Goal: Task Accomplishment & Management: Manage account settings

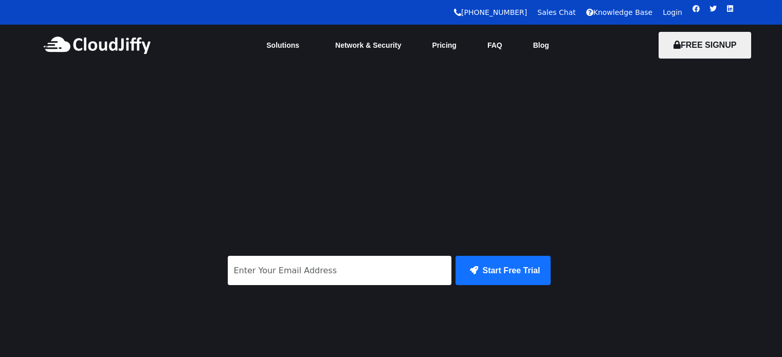
click at [676, 12] on link "Login" at bounding box center [673, 12] width 20 height 8
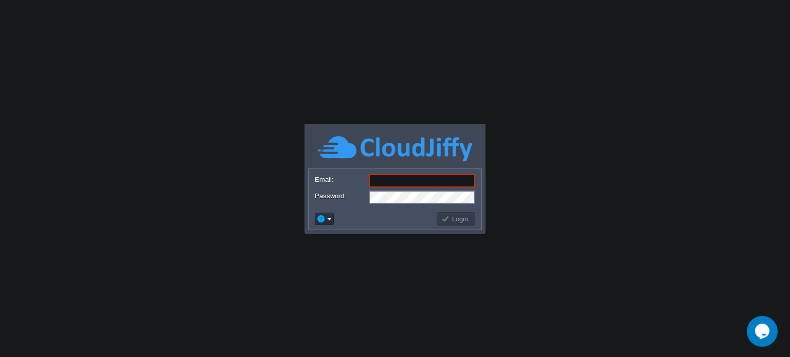
click at [403, 183] on input "Email:" at bounding box center [422, 180] width 106 height 13
type input "[EMAIL_ADDRESS][DOMAIN_NAME]"
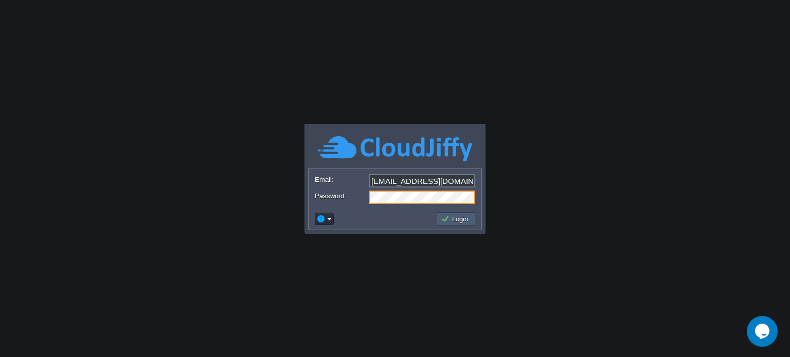
click at [453, 219] on button "Login" at bounding box center [456, 218] width 30 height 9
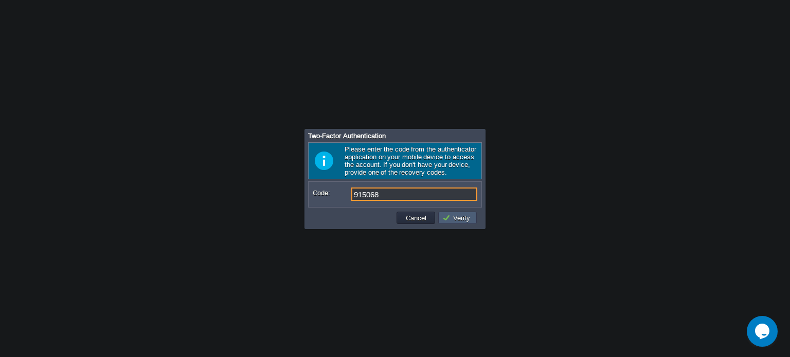
type input "915068"
click at [451, 221] on button "Verify" at bounding box center [457, 217] width 31 height 9
type input "968108"
click at [451, 221] on button "Verify" at bounding box center [457, 217] width 31 height 9
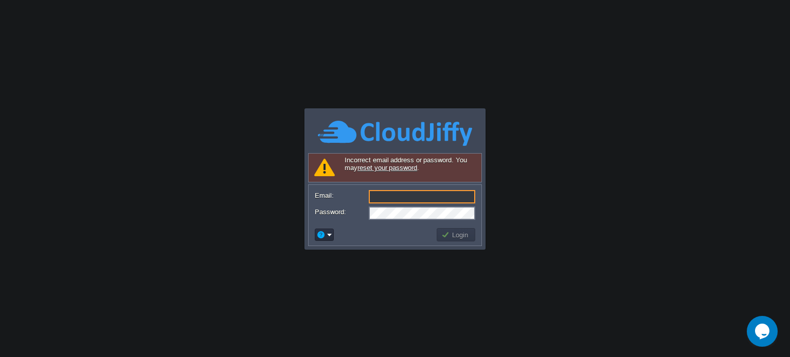
click at [393, 194] on input "Email:" at bounding box center [422, 196] width 106 height 13
type input "[EMAIL_ADDRESS][DOMAIN_NAME]"
click at [397, 206] on form "Email: abhishek@storekaro.com Password:" at bounding box center [394, 204] width 173 height 39
click at [452, 232] on button "Login" at bounding box center [456, 234] width 30 height 9
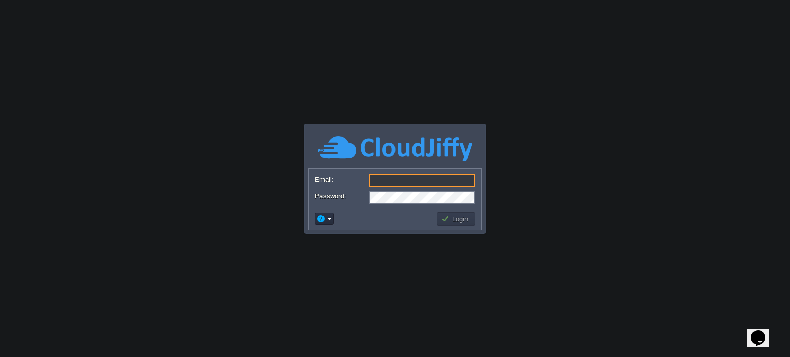
click at [393, 184] on input "Email:" at bounding box center [422, 180] width 106 height 13
type input "[EMAIL_ADDRESS][DOMAIN_NAME]"
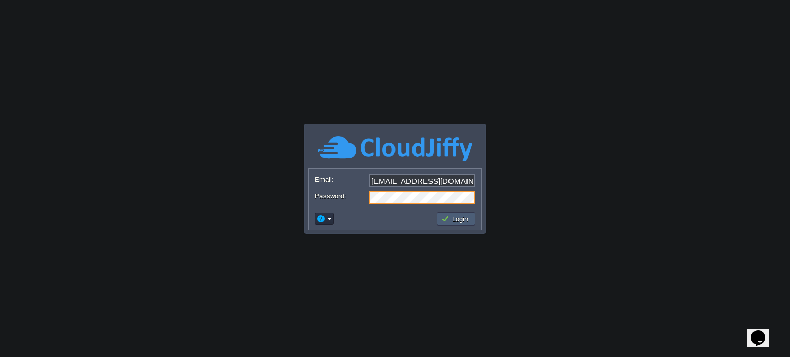
click at [448, 221] on button "Login" at bounding box center [456, 218] width 30 height 9
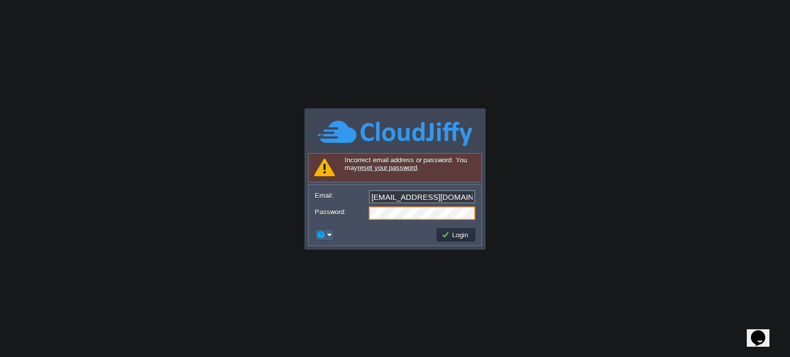
click at [331, 236] on em at bounding box center [324, 234] width 16 height 9
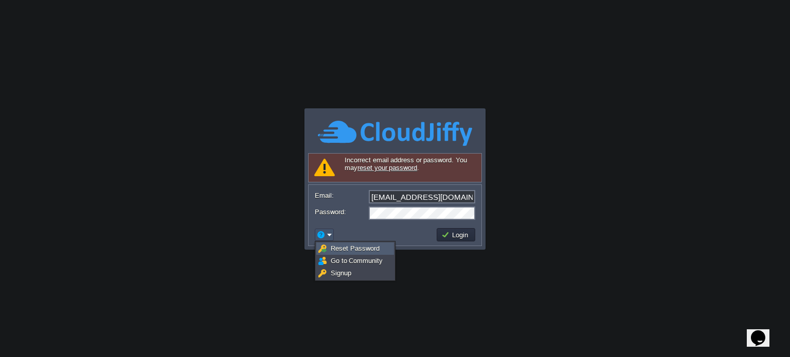
click at [343, 252] on span "Reset Password" at bounding box center [355, 249] width 49 height 8
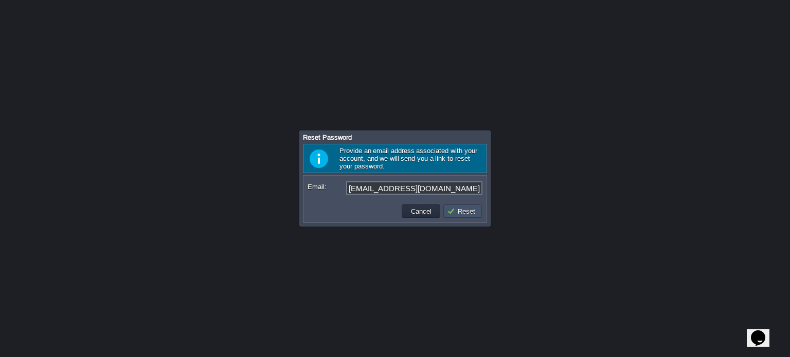
click at [460, 213] on button "Reset" at bounding box center [462, 211] width 31 height 9
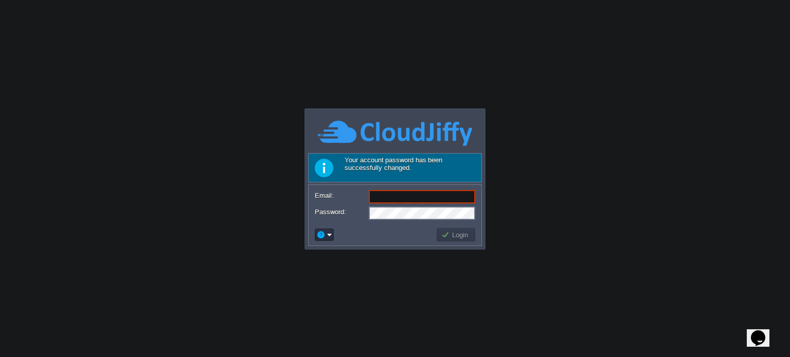
click at [389, 197] on input "Email:" at bounding box center [422, 196] width 106 height 13
click at [387, 197] on input "Email:" at bounding box center [422, 196] width 106 height 13
type input "[EMAIL_ADDRESS][DOMAIN_NAME]"
click at [442, 234] on button "Login" at bounding box center [456, 234] width 30 height 9
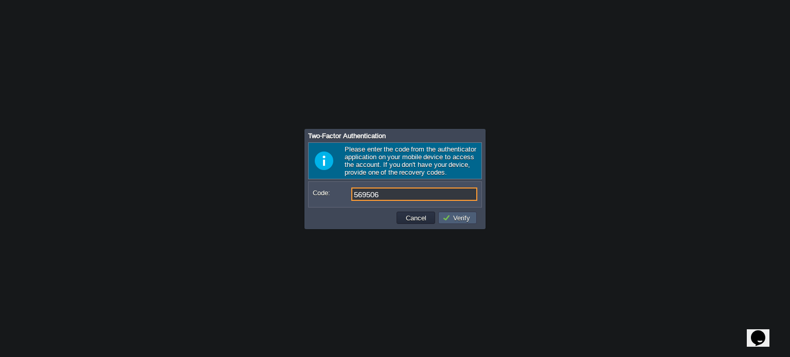
type input "569506"
click at [464, 220] on button "Verify" at bounding box center [457, 217] width 31 height 9
